Goal: Find specific page/section: Find specific page/section

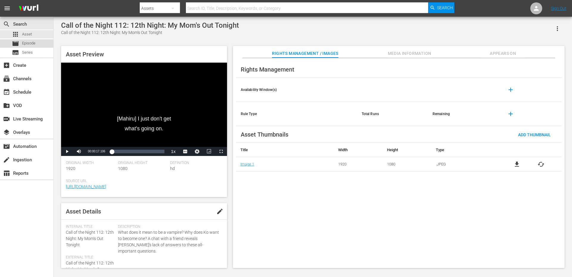
click at [30, 44] on span "Episode" at bounding box center [28, 43] width 13 height 6
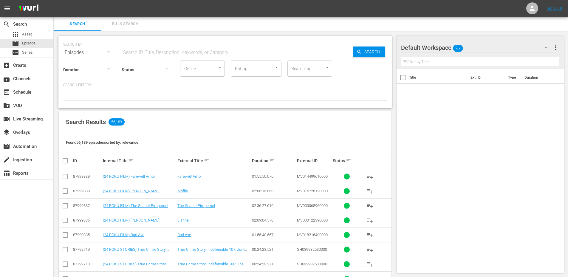
click at [134, 52] on input "text" at bounding box center [237, 52] width 231 height 14
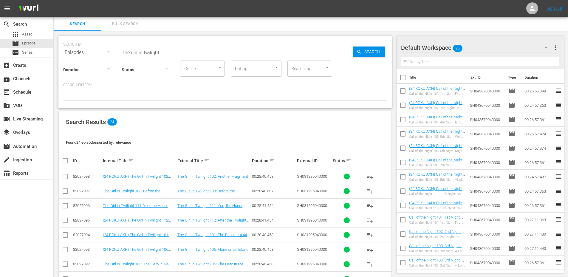
type input "The Girl in Twilight"
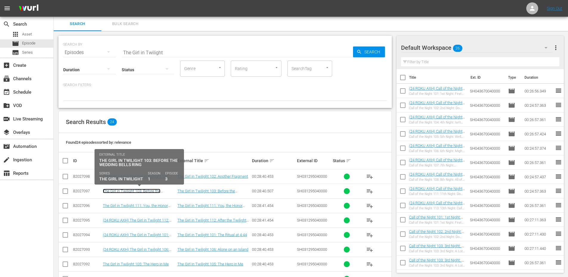
click at [118, 192] on link "The Girl in Twilight 103: Before the Wedding Bells Ring" at bounding box center [132, 193] width 58 height 9
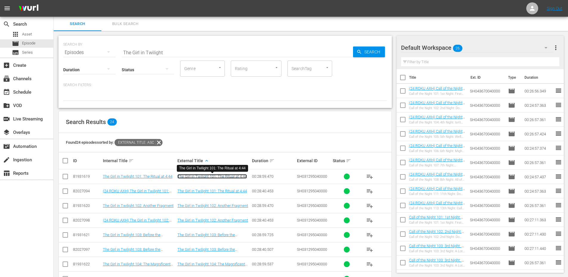
click at [216, 175] on link "The Girl in Twilight 101: The Ritual at 4:44" at bounding box center [211, 176] width 69 height 4
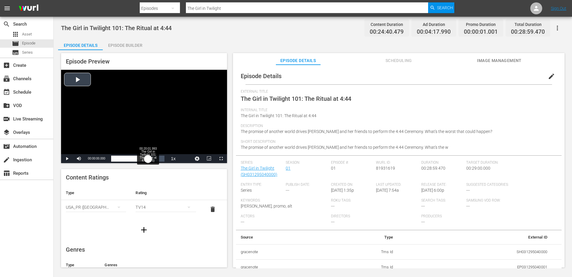
click at [148, 159] on div "Loaded : 0.40% 00:20:01.993 The Girl in Twilight 101: The Ritual at 4:44 (4/5) …" at bounding box center [137, 159] width 53 height 6
click at [132, 112] on div "Video Player" at bounding box center [144, 112] width 166 height 84
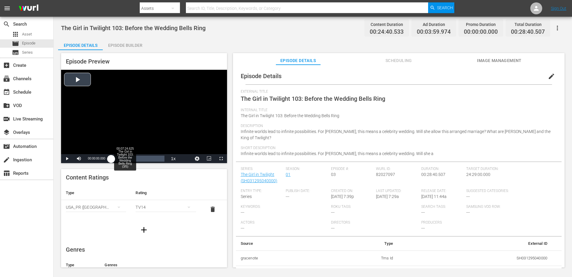
click at [125, 157] on div "Loaded : 0.39% 00:07:24.625 The Girl in Twilight 103: Before the Wedding Bells …" at bounding box center [137, 159] width 53 height 6
click at [152, 109] on div "Video Player" at bounding box center [144, 112] width 166 height 84
click at [143, 159] on div "Loaded : 35.69% 00:16:45.240 The Girl in Twilight 103: Before the Wedding Bells…" at bounding box center [137, 159] width 53 height 6
